Goal: Check status: Check status

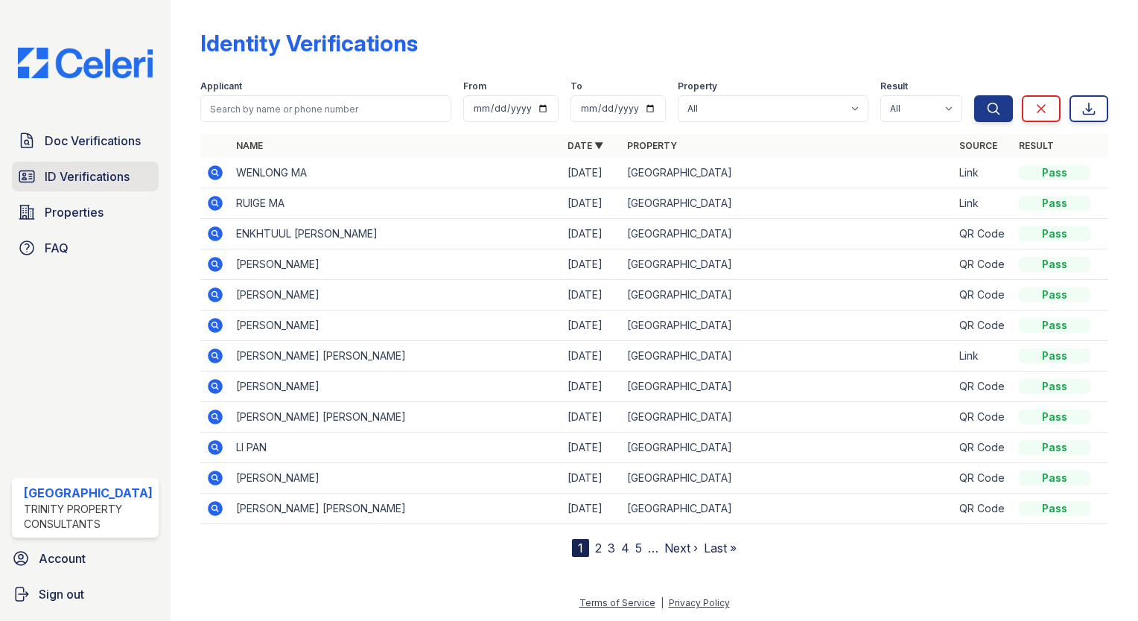
click at [92, 182] on span "ID Verifications" at bounding box center [87, 177] width 85 height 18
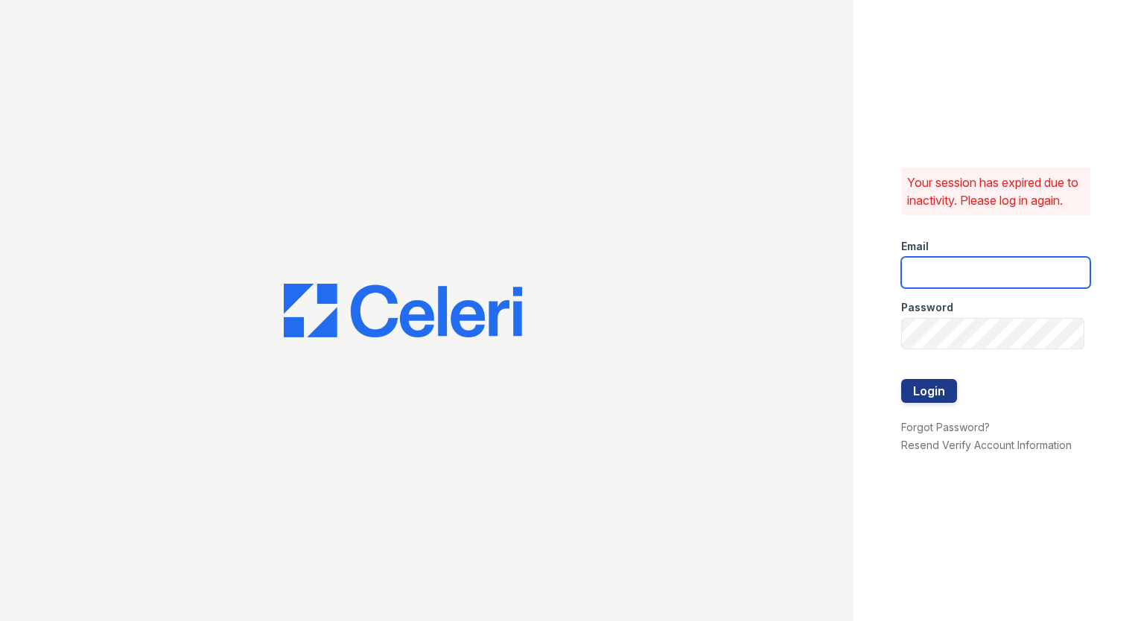
type input "arrivestreetervilleleasing@trinity-pm.com"
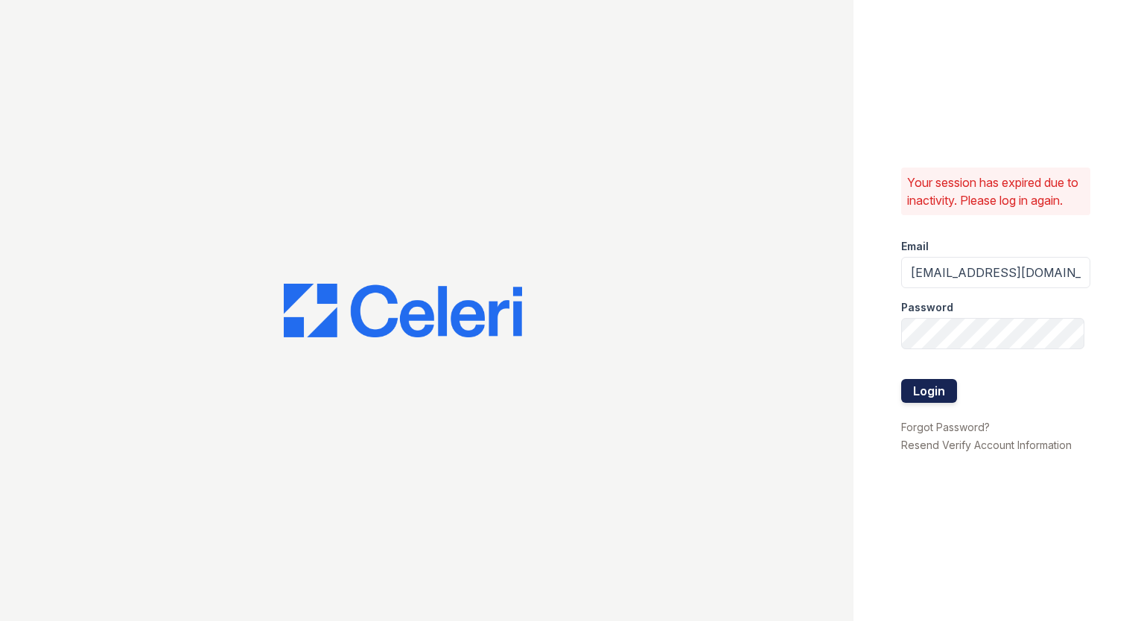
click at [947, 398] on button "Login" at bounding box center [929, 391] width 56 height 24
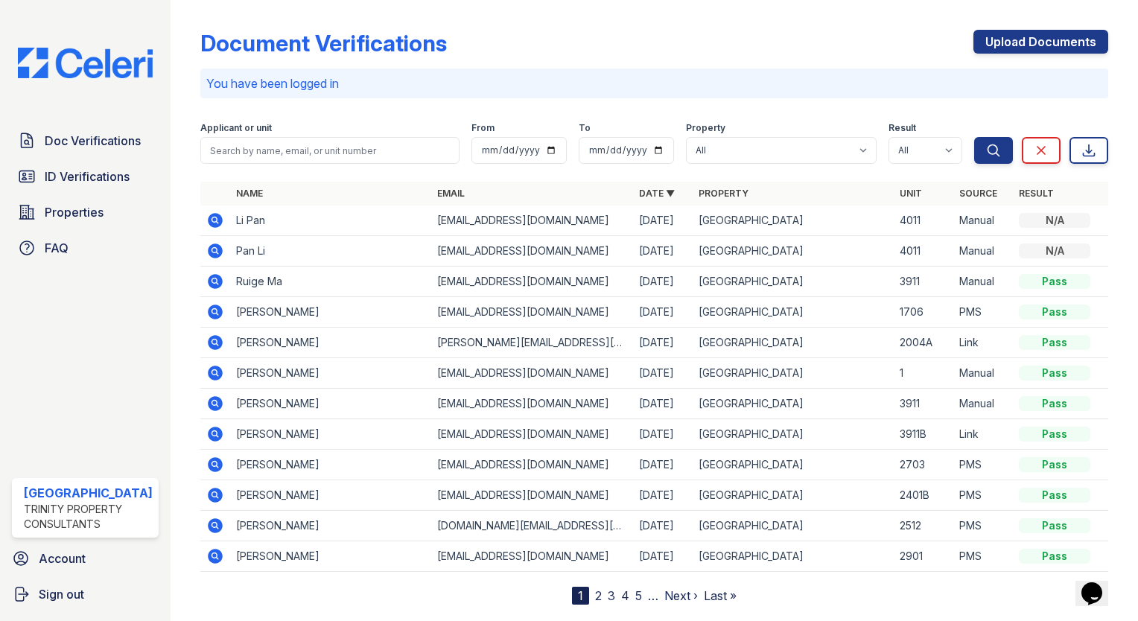
scroll to position [32, 0]
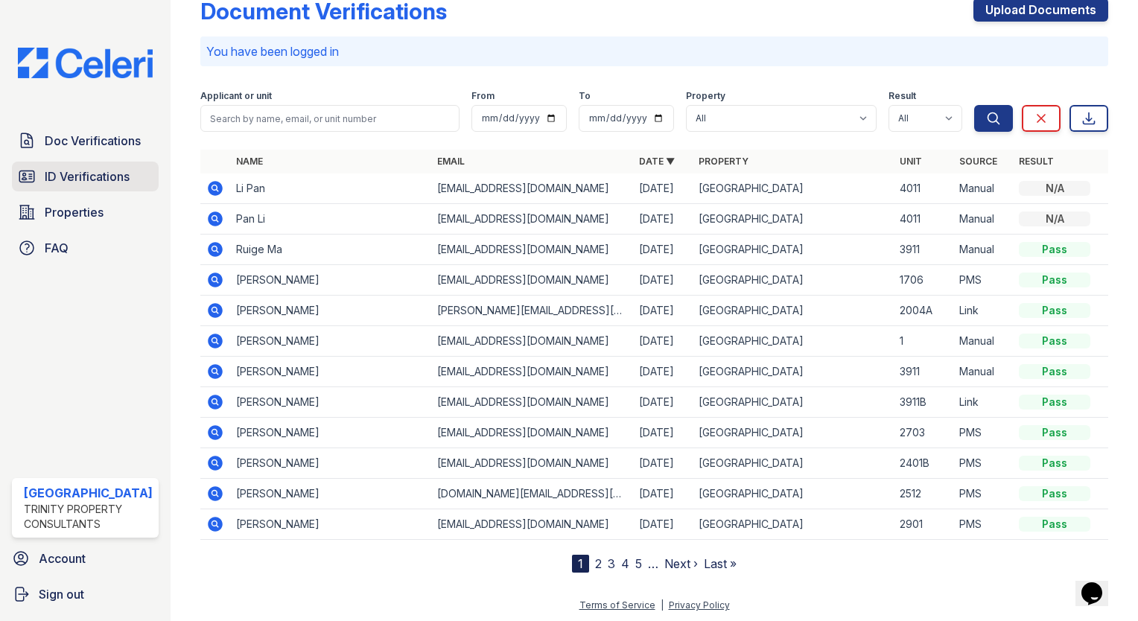
click at [48, 162] on link "ID Verifications" at bounding box center [85, 177] width 147 height 30
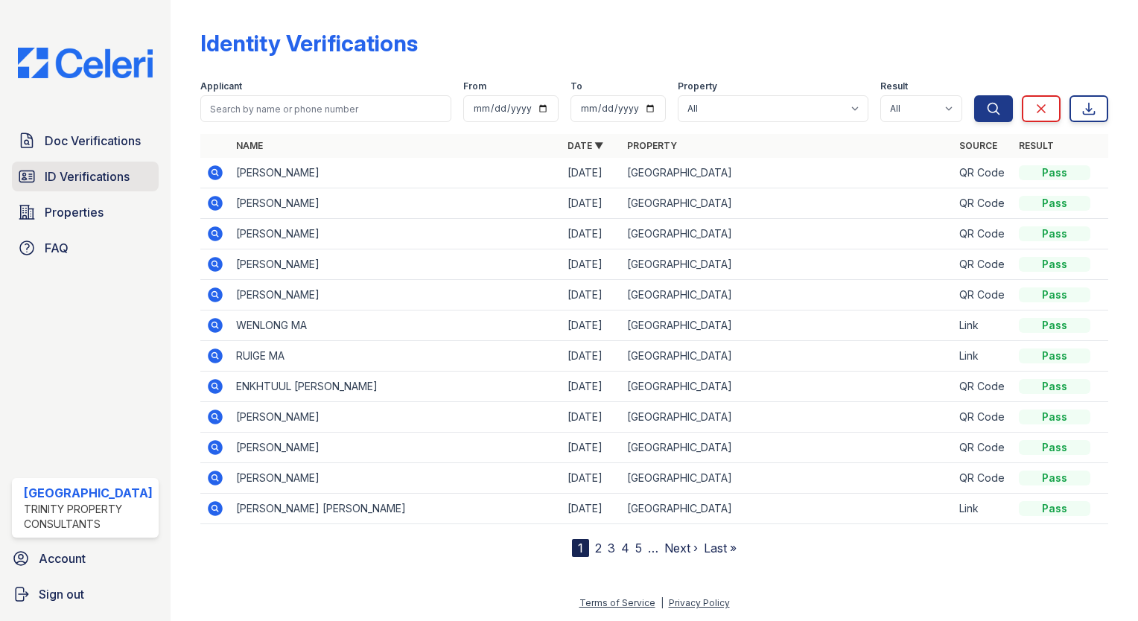
click at [57, 176] on span "ID Verifications" at bounding box center [87, 177] width 85 height 18
click at [92, 182] on span "ID Verifications" at bounding box center [87, 177] width 85 height 18
click at [109, 168] on span "ID Verifications" at bounding box center [87, 177] width 85 height 18
click at [135, 185] on link "ID Verifications" at bounding box center [85, 177] width 147 height 30
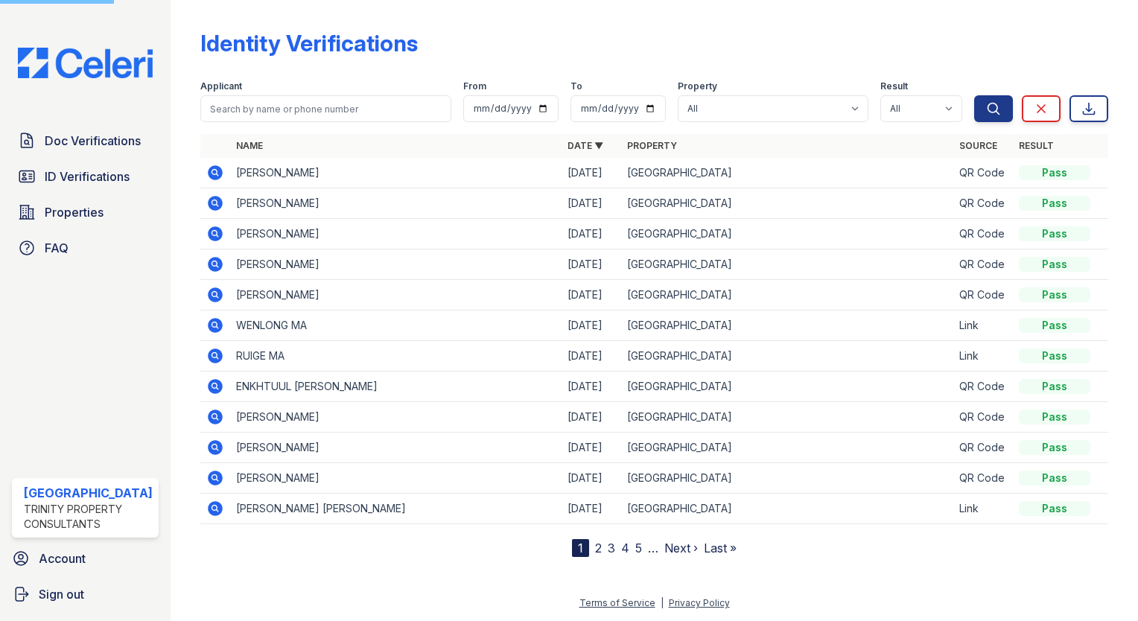
click at [135, 185] on link "ID Verifications" at bounding box center [85, 177] width 147 height 30
click at [269, 101] on input "search" at bounding box center [325, 108] width 251 height 27
click at [42, 169] on link "ID Verifications" at bounding box center [85, 177] width 147 height 30
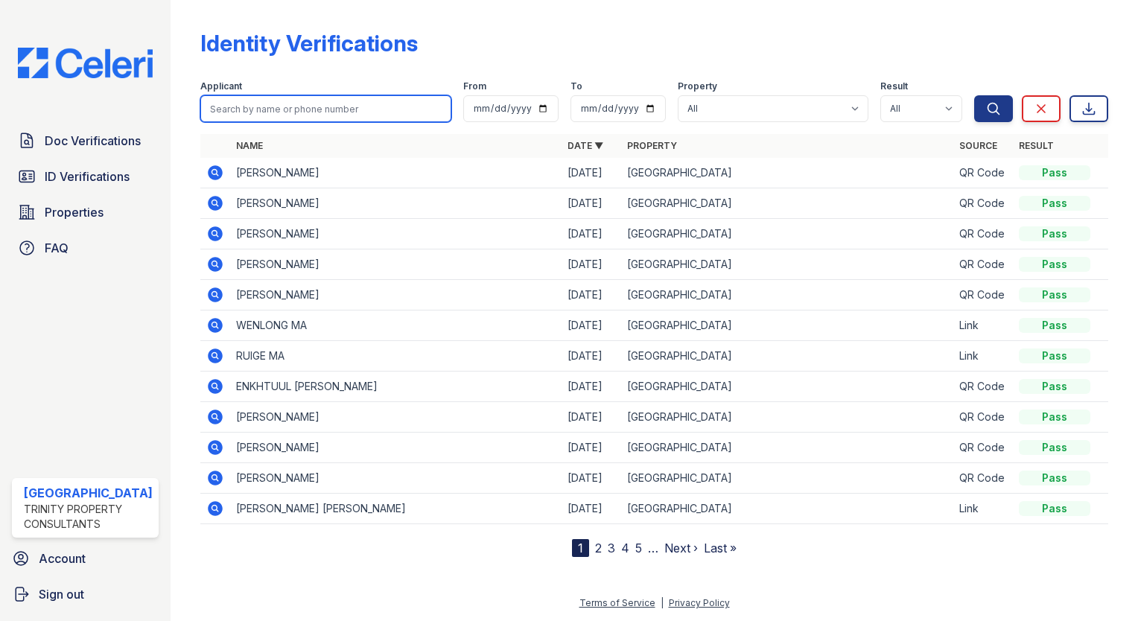
click at [304, 98] on input "search" at bounding box center [325, 108] width 251 height 27
type input "marz"
click at [974, 95] on button "Search" at bounding box center [993, 108] width 39 height 27
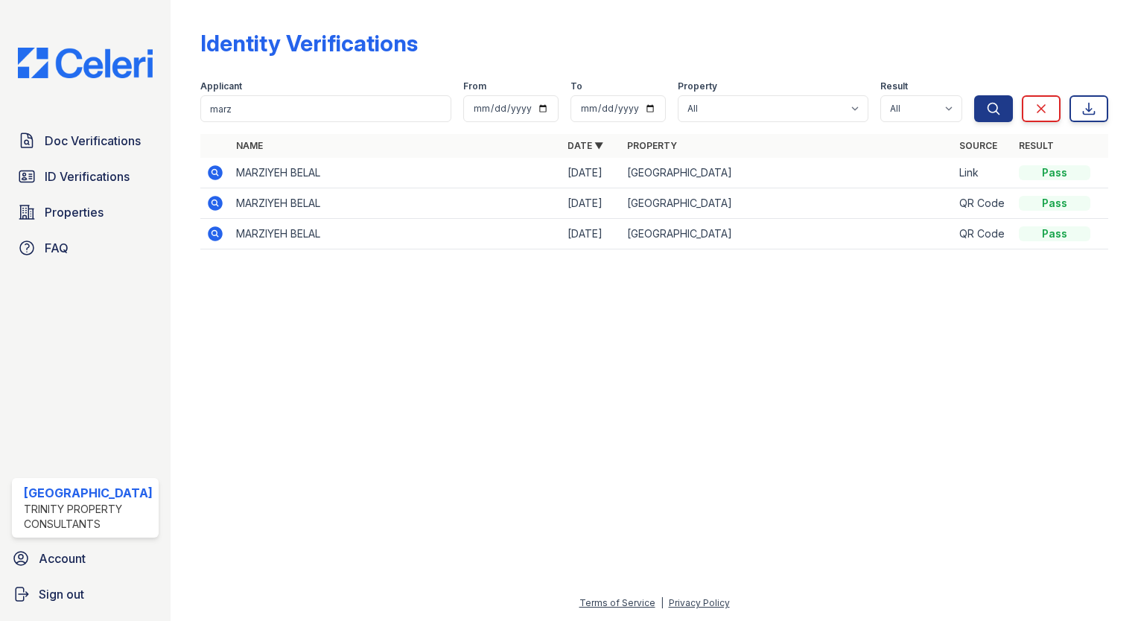
click at [206, 173] on icon at bounding box center [215, 173] width 18 height 18
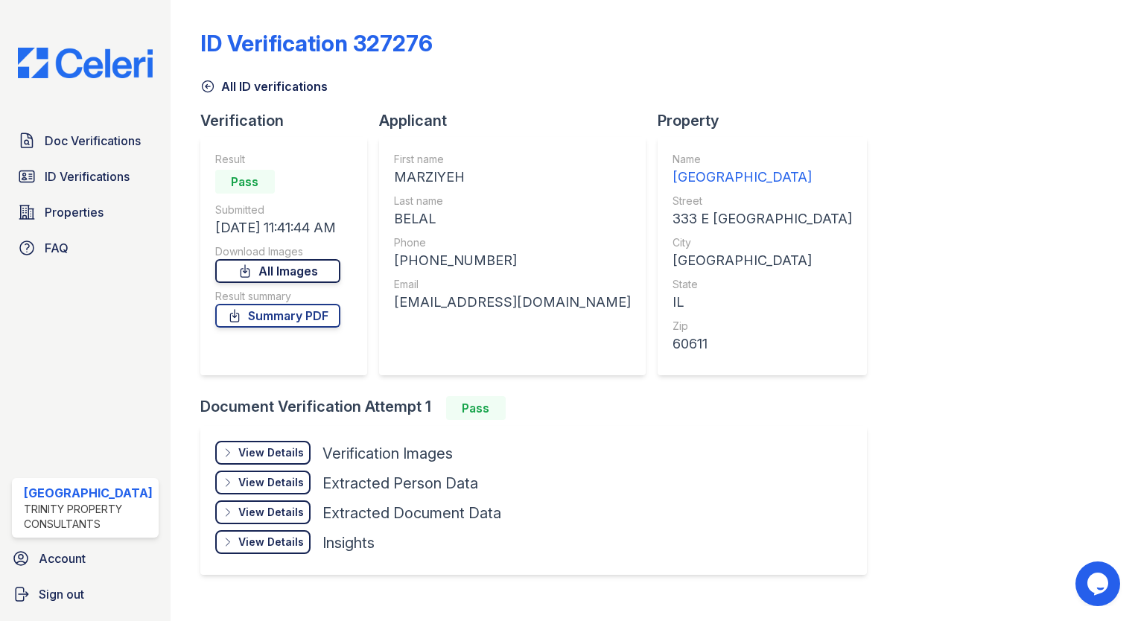
click at [270, 264] on link "All Images" at bounding box center [277, 271] width 125 height 24
drag, startPoint x: 1052, startPoint y: 165, endPoint x: 1020, endPoint y: 165, distance: 32.0
click at [1052, 165] on div "ID Verification 327276 All ID verifications Verification Result Pass Submitted …" at bounding box center [654, 301] width 908 height 590
click at [288, 317] on link "Summary PDF" at bounding box center [277, 316] width 125 height 24
